Goal: Task Accomplishment & Management: Complete application form

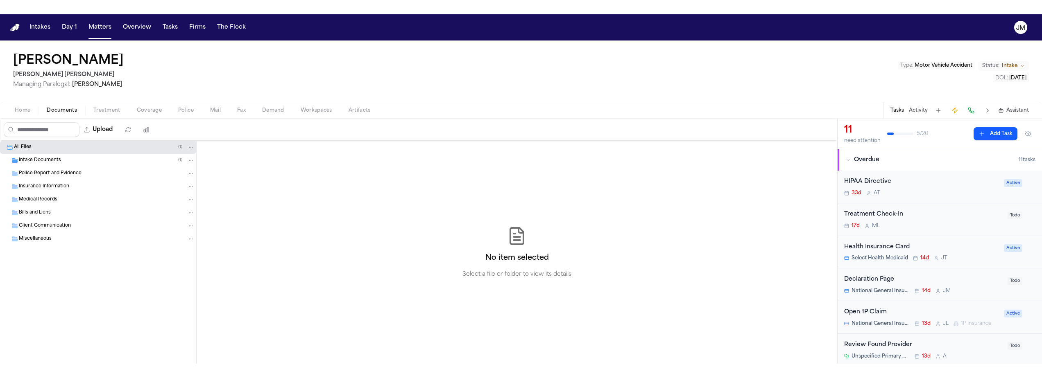
scroll to position [52, 0]
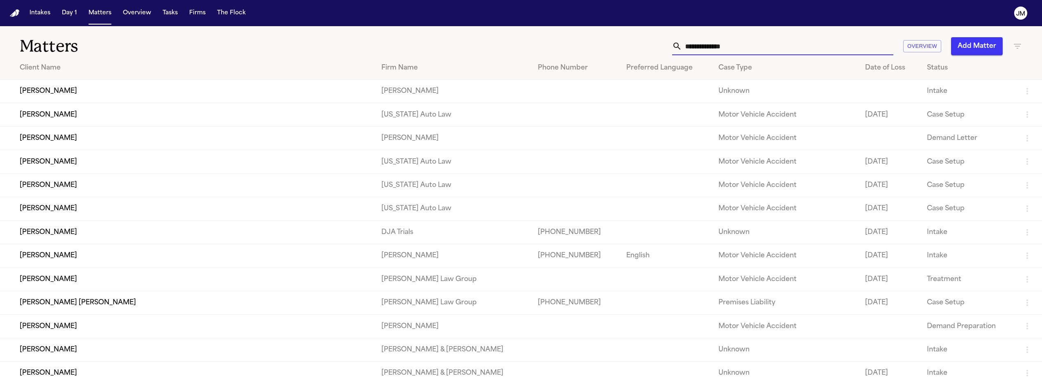
click at [719, 46] on input "text" at bounding box center [787, 46] width 211 height 18
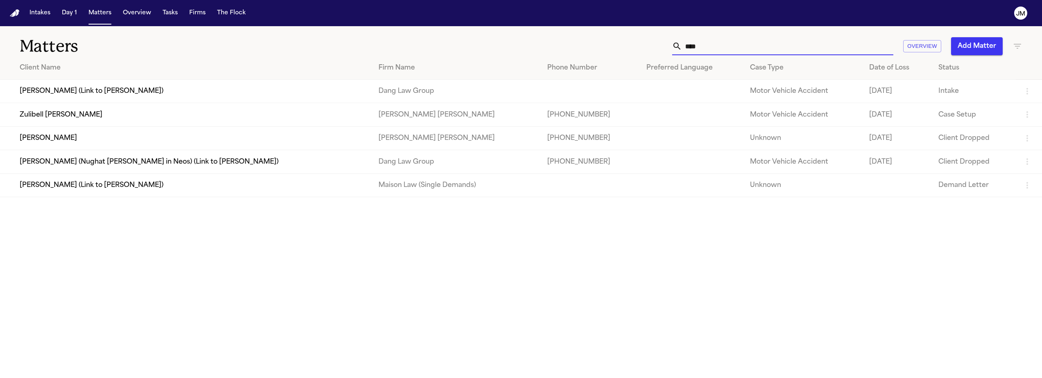
type input "****"
click at [133, 115] on td "Zulibell [PERSON_NAME]" at bounding box center [186, 114] width 372 height 23
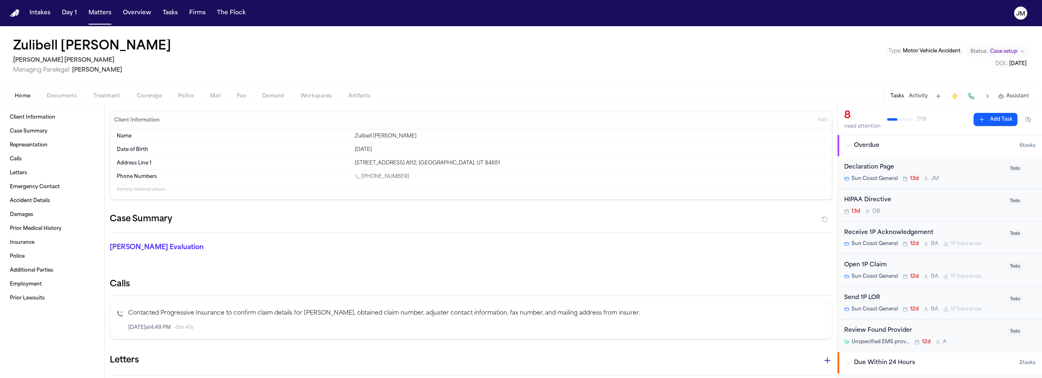
click at [152, 98] on span "Coverage" at bounding box center [149, 96] width 25 height 7
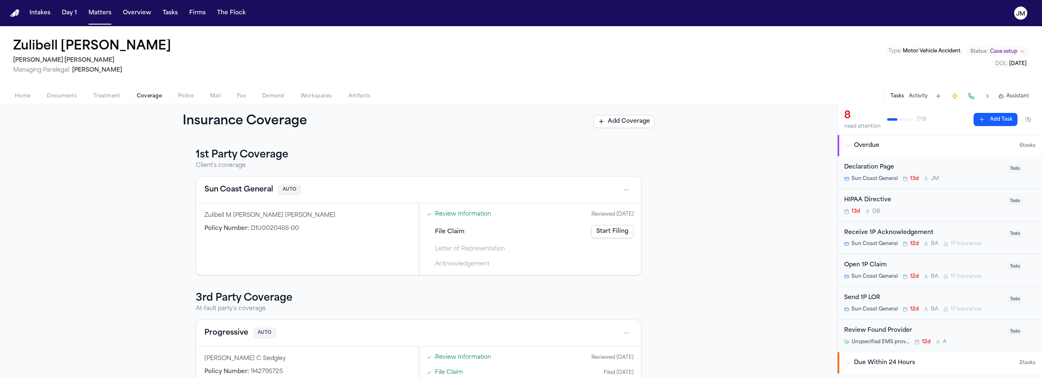
click at [151, 97] on span "Coverage" at bounding box center [149, 96] width 25 height 7
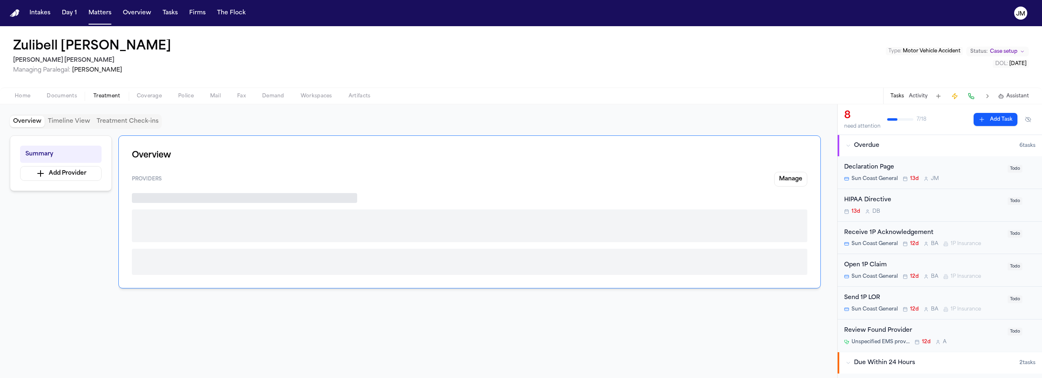
click at [109, 95] on span "Treatment" at bounding box center [106, 96] width 27 height 7
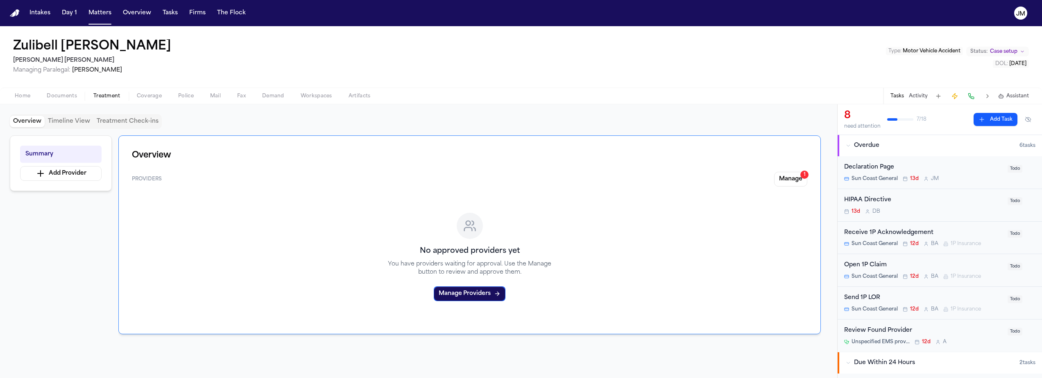
click at [138, 97] on span "Coverage" at bounding box center [149, 96] width 25 height 7
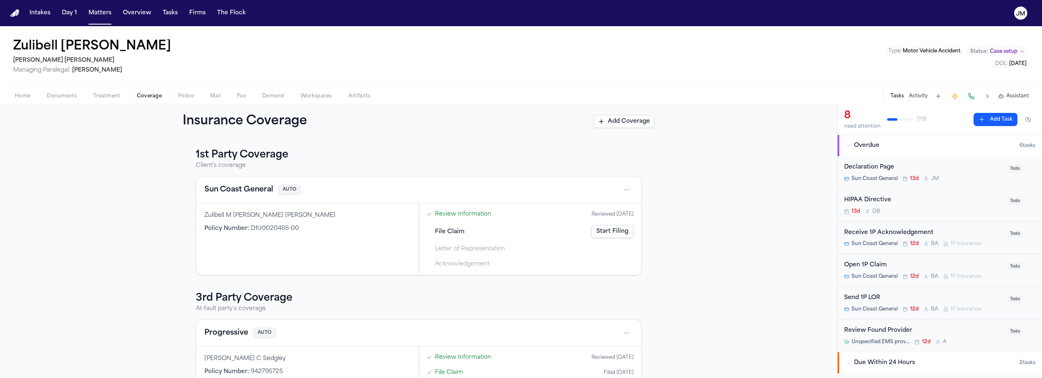
click at [624, 233] on link "Start Filing" at bounding box center [612, 231] width 43 height 13
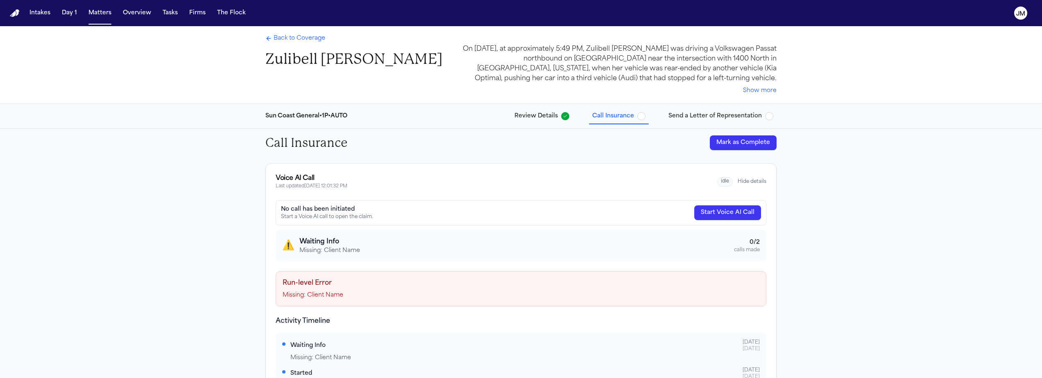
click at [554, 286] on h4 "Run-level Error" at bounding box center [521, 283] width 477 height 10
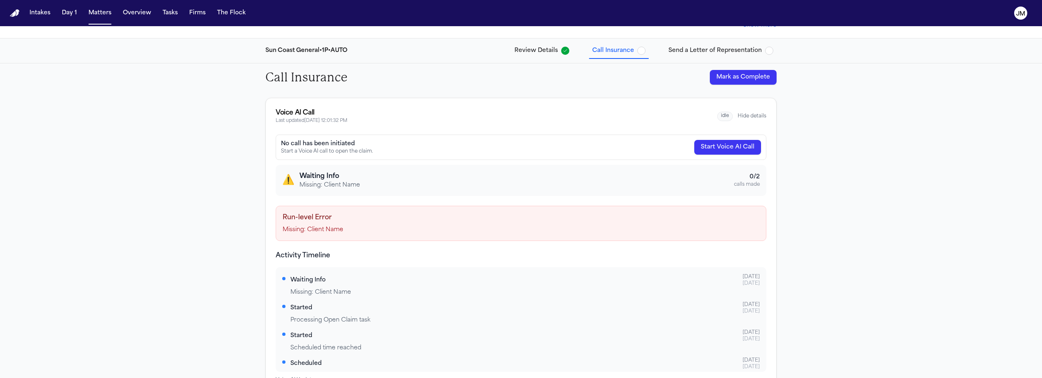
scroll to position [70, 0]
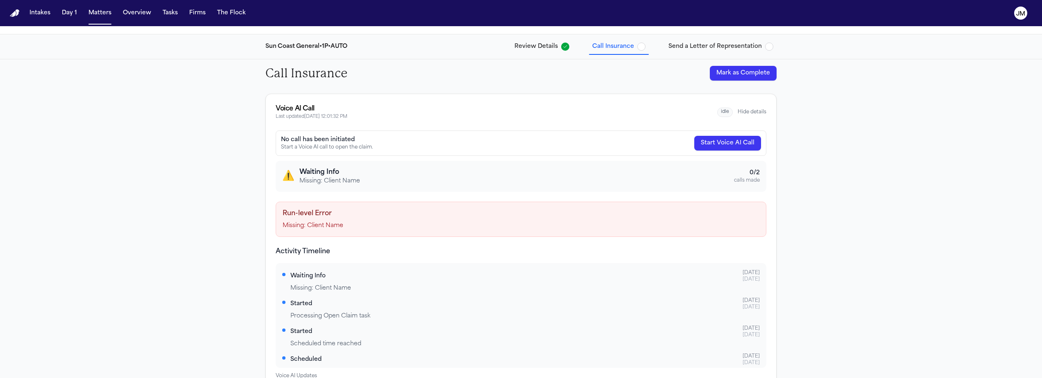
click at [543, 176] on div "⚠️ Waiting Info Missing: Client Name 0 / 2 calls made" at bounding box center [520, 176] width 477 height 18
click at [532, 174] on div "⚠️ Waiting Info Missing: Client Name 0 / 2 calls made" at bounding box center [520, 176] width 477 height 18
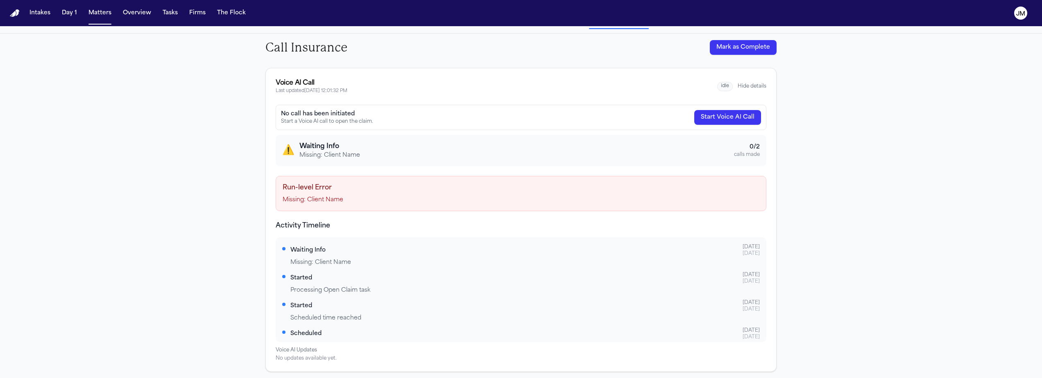
click at [326, 259] on div "Missing: Client Name" at bounding box center [524, 263] width 469 height 8
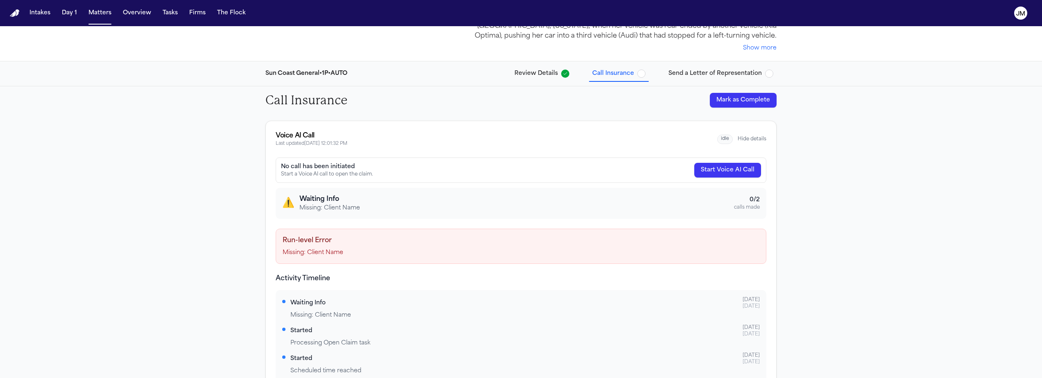
scroll to position [0, 0]
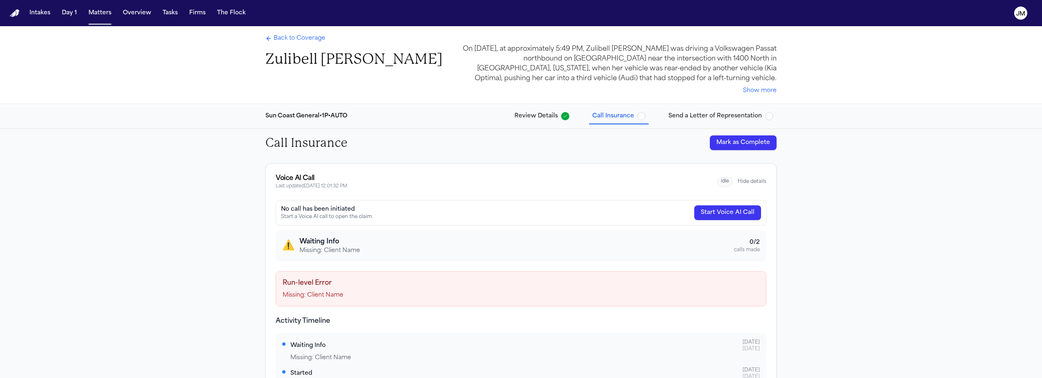
click at [318, 38] on span "Back to Coverage" at bounding box center [300, 38] width 52 height 8
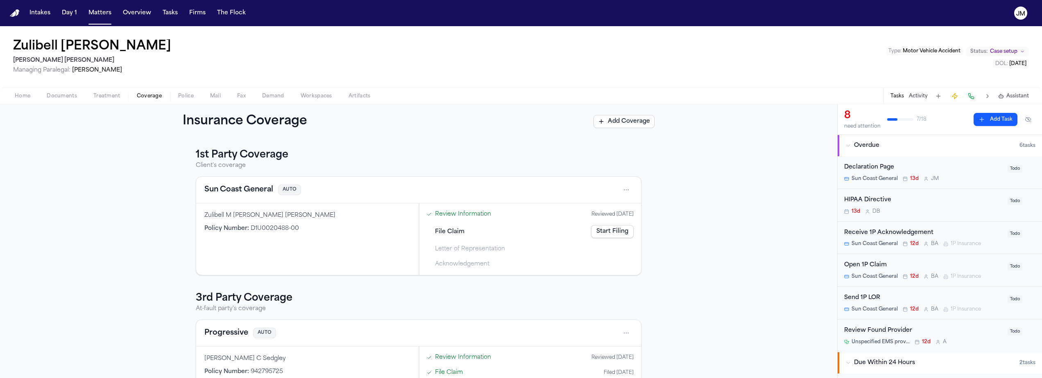
click at [109, 98] on span "Treatment" at bounding box center [106, 96] width 27 height 7
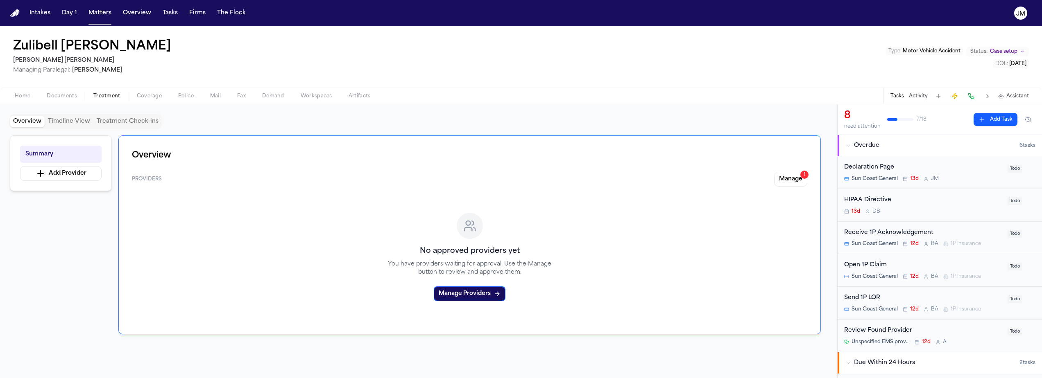
click at [147, 101] on div "Home Documents Treatment Coverage Police Mail Fax Demand Workspaces Artifacts T…" at bounding box center [521, 96] width 1042 height 16
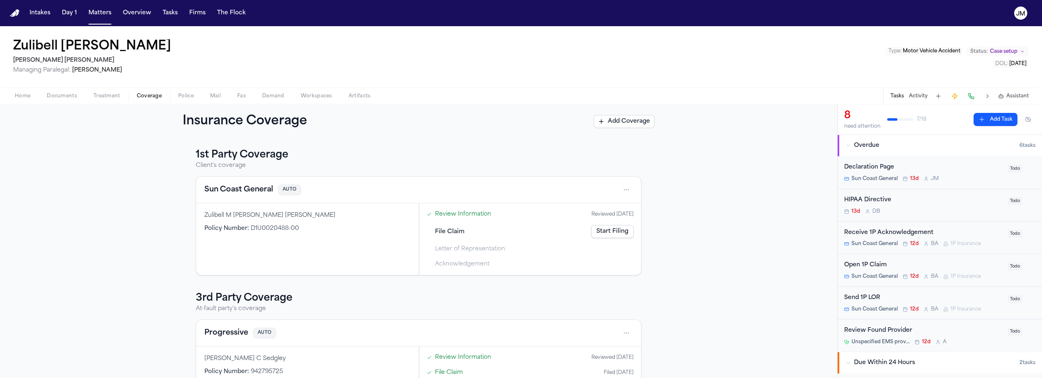
click at [152, 99] on span "Coverage" at bounding box center [149, 96] width 25 height 7
click at [259, 206] on div "Zulibell M [PERSON_NAME] [PERSON_NAME] Policy Number : D1U0020488-00" at bounding box center [307, 240] width 222 height 72
click at [260, 190] on button "Sun Coast General" at bounding box center [238, 189] width 69 height 11
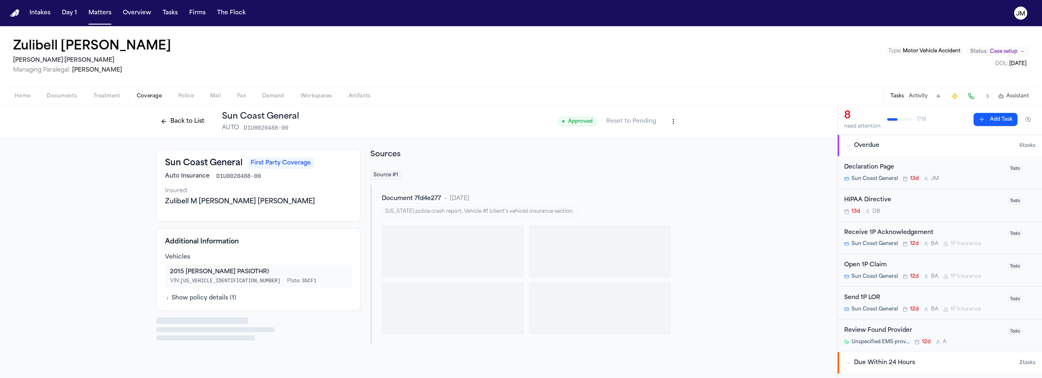
click at [248, 200] on div "Zulibell M [PERSON_NAME] [PERSON_NAME]" at bounding box center [258, 202] width 187 height 10
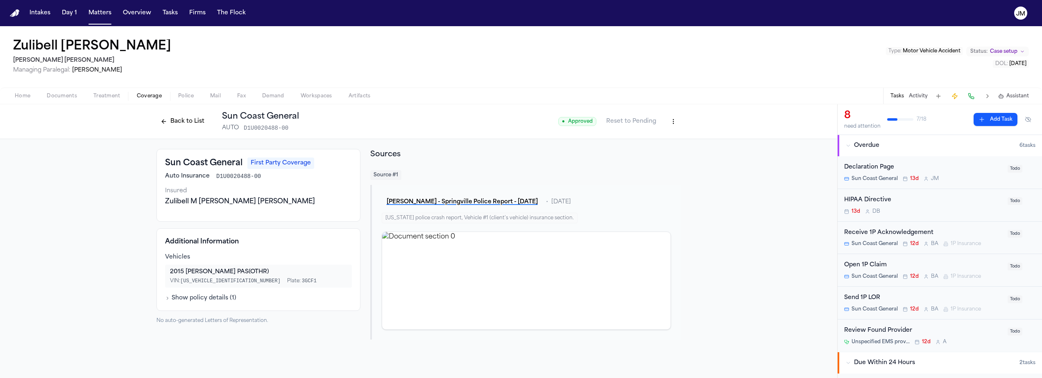
click at [192, 118] on button "Back to List" at bounding box center [182, 121] width 52 height 13
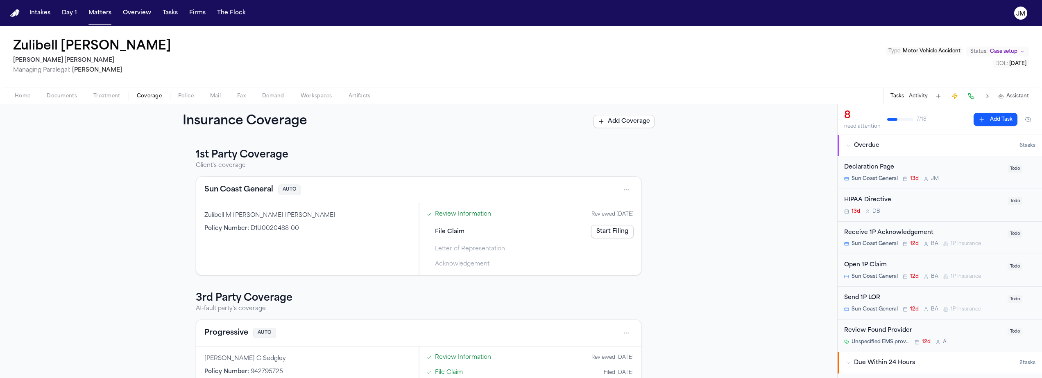
click at [109, 93] on span "Treatment" at bounding box center [106, 96] width 27 height 7
click at [27, 97] on span "Home" at bounding box center [23, 96] width 16 height 7
click at [19, 97] on span "Home" at bounding box center [23, 96] width 16 height 7
click at [33, 96] on button "Home" at bounding box center [23, 96] width 32 height 10
click at [27, 96] on span "Home" at bounding box center [23, 96] width 16 height 7
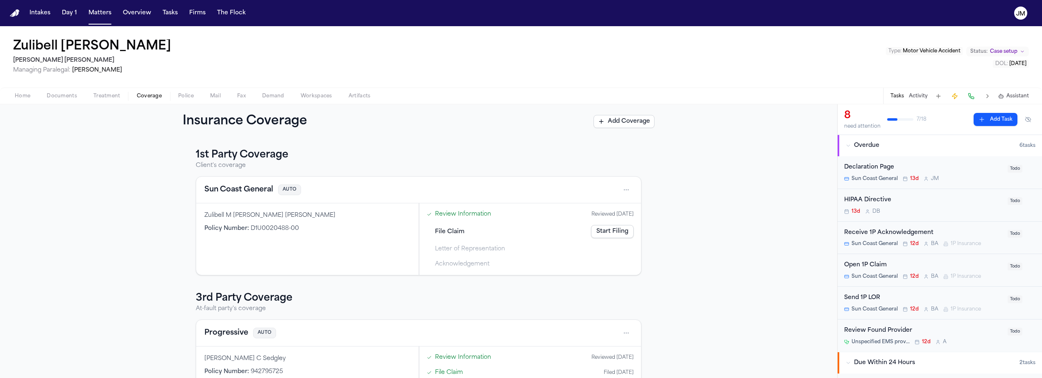
click at [30, 95] on span "Home" at bounding box center [23, 96] width 16 height 7
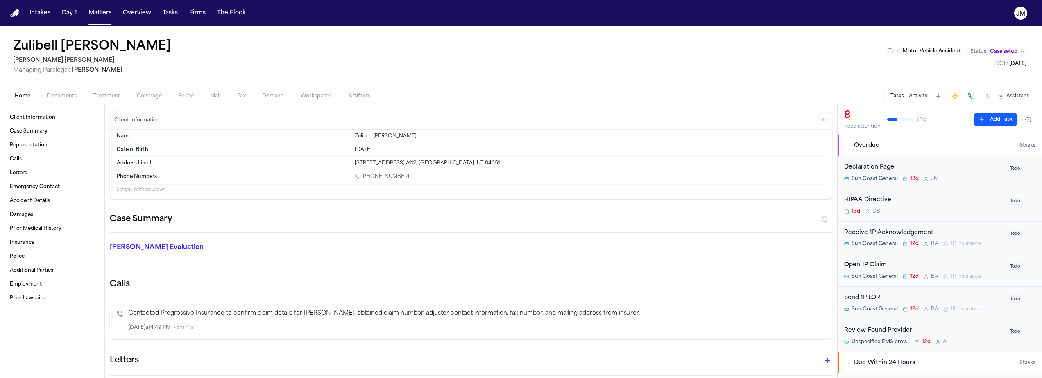
scroll to position [73, 0]
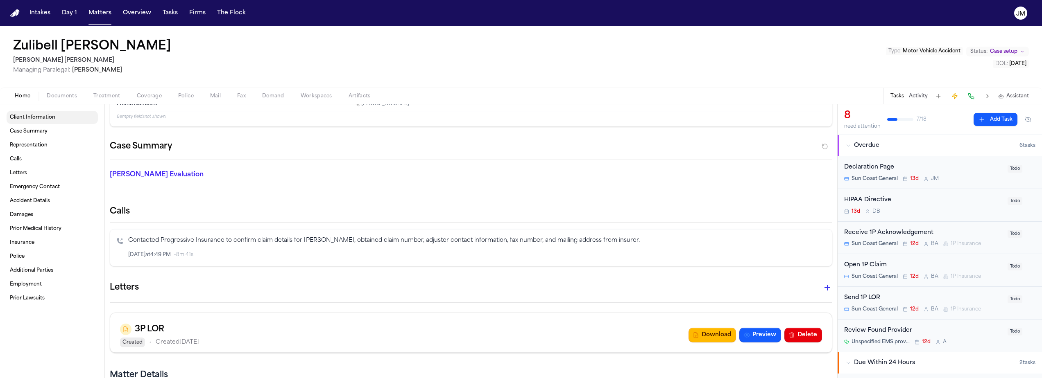
click at [45, 121] on link "Client Information" at bounding box center [52, 117] width 91 height 13
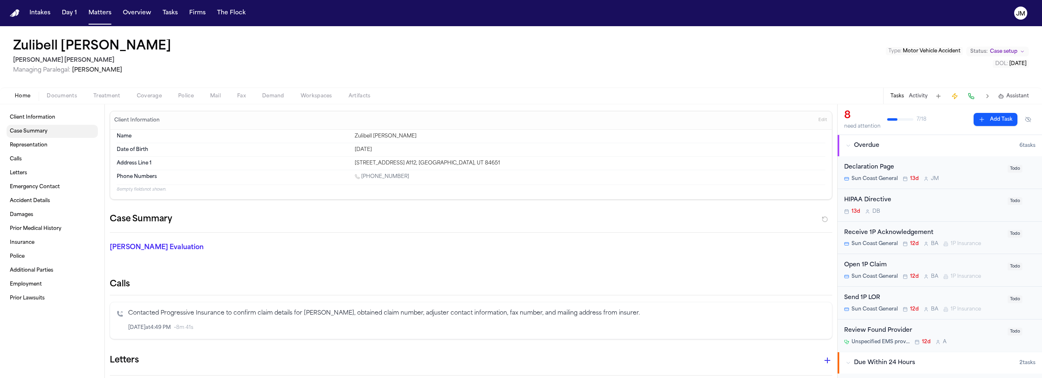
click at [43, 137] on link "Case Summary" at bounding box center [52, 131] width 91 height 13
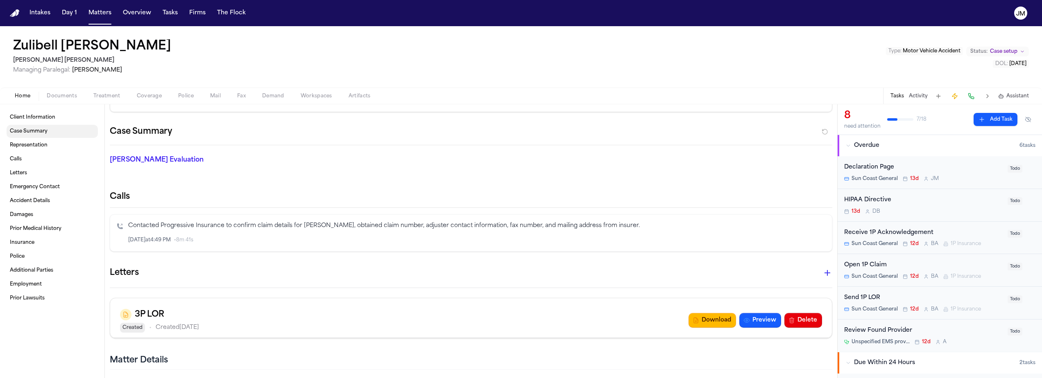
scroll to position [97, 0]
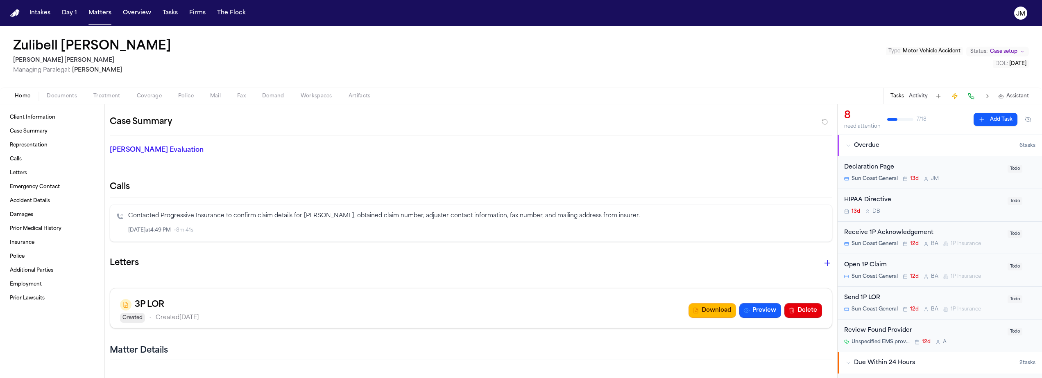
click at [768, 83] on div "Zulibell Carbonel Steele Adams Hosman Managing Paralegal: Jacqueline Maldonado …" at bounding box center [521, 56] width 1042 height 61
click at [966, 265] on div "Open 1P Claim" at bounding box center [923, 265] width 158 height 9
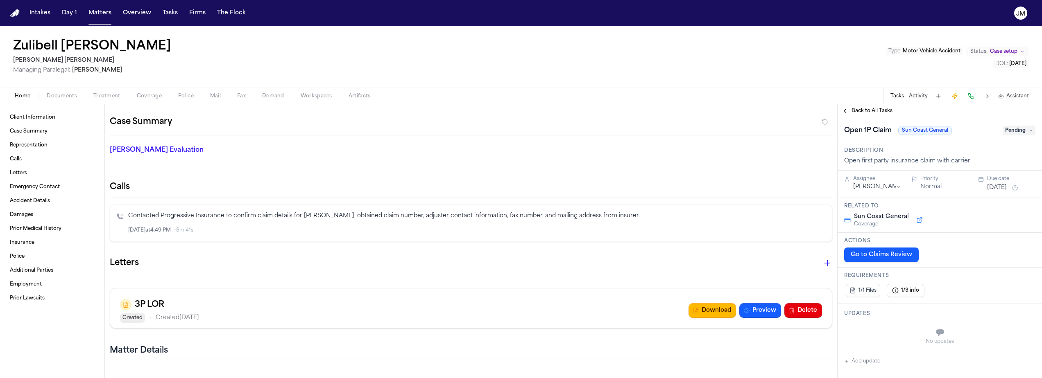
click at [891, 253] on button "Go to Claims Review" at bounding box center [881, 255] width 75 height 15
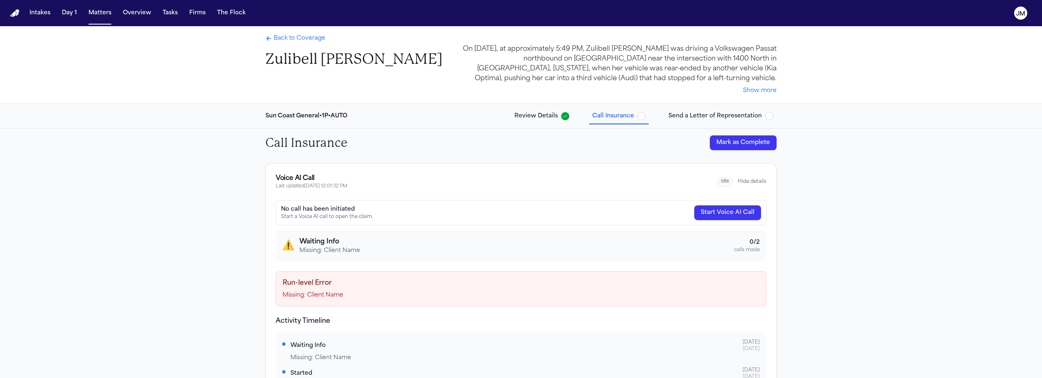
click at [718, 182] on span "idle" at bounding box center [725, 181] width 16 height 9
click at [738, 182] on button "Hide details" at bounding box center [752, 182] width 29 height 7
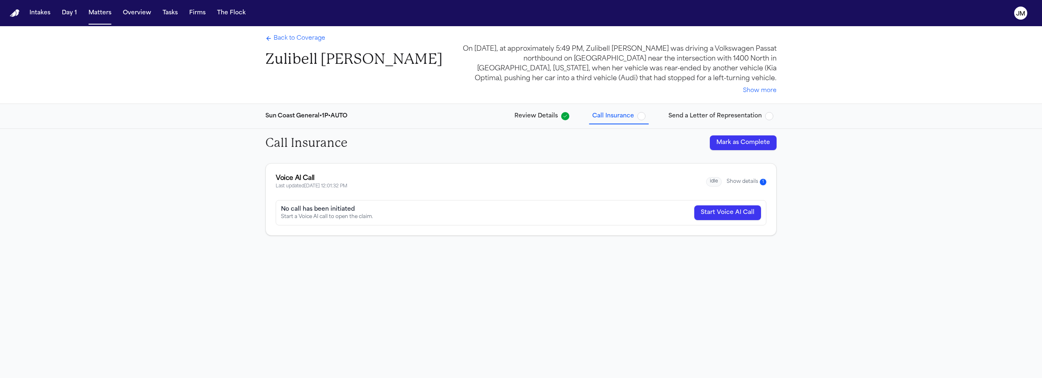
click at [736, 182] on button "Show details 1" at bounding box center [746, 182] width 40 height 7
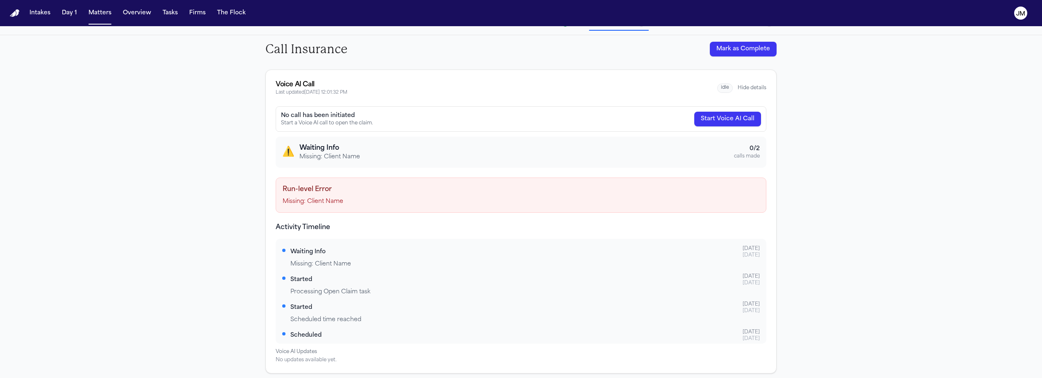
scroll to position [95, 0]
